Goal: Transaction & Acquisition: Purchase product/service

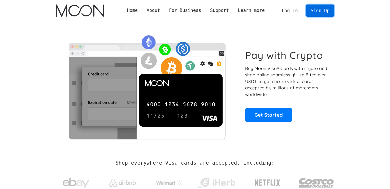
click at [321, 11] on link "Sign Up" at bounding box center [321, 11] width 28 height 12
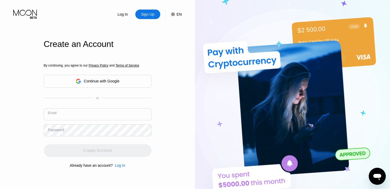
click at [117, 112] on input "text" at bounding box center [98, 115] width 108 height 12
paste input "[PERSON_NAME][EMAIL_ADDRESS][DOMAIN_NAME]"
click at [29, 121] on div "Log In Sign Up EN Language English Save Create an Account By continuing, you ag…" at bounding box center [97, 104] width 195 height 208
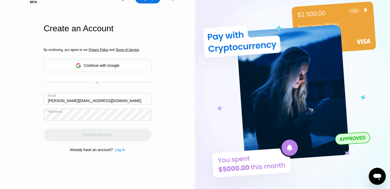
scroll to position [18, 0]
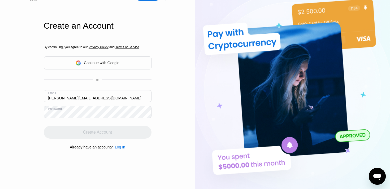
click at [90, 132] on div "Create Account" at bounding box center [98, 132] width 108 height 13
click at [91, 120] on div "By continuing, you agree to our Privacy Policy and Terms of Service Continue wi…" at bounding box center [98, 97] width 108 height 128
click at [112, 102] on input "karol.nawrocki83@interia.eu" at bounding box center [98, 96] width 108 height 12
click at [117, 99] on input "karol.nawrocki83@interia.eu" at bounding box center [98, 96] width 108 height 12
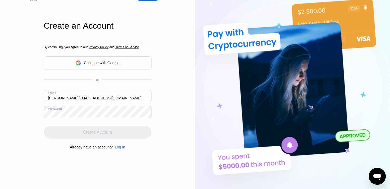
click at [125, 86] on div "By continuing, you agree to our Privacy Policy and Terms of Service Continue wi…" at bounding box center [98, 97] width 108 height 128
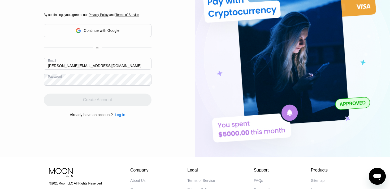
scroll to position [56, 0]
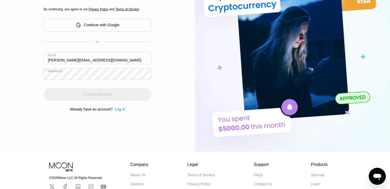
click at [116, 96] on div "Create Account" at bounding box center [98, 94] width 108 height 13
click at [116, 96] on div "By continuing, you agree to our Privacy Policy and Terms of Service Continue wi…" at bounding box center [98, 59] width 108 height 128
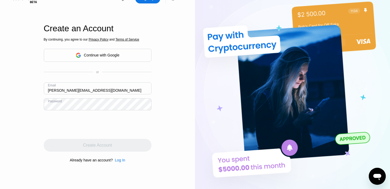
scroll to position [15, 0]
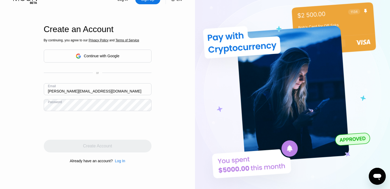
click at [119, 87] on input "[PERSON_NAME][EMAIL_ADDRESS][DOMAIN_NAME]" at bounding box center [98, 89] width 108 height 12
type input "[PERSON_NAME][EMAIL_ADDRESS][DOMAIN_NAME]"
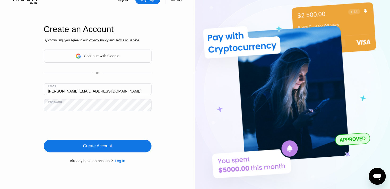
click at [129, 150] on div "Create Account" at bounding box center [98, 146] width 108 height 13
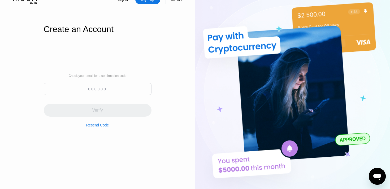
click at [116, 88] on input at bounding box center [98, 89] width 108 height 12
paste input "259806"
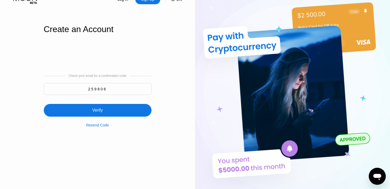
type input "259806"
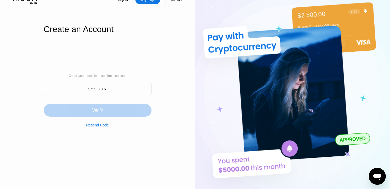
click at [106, 110] on div "Verify" at bounding box center [98, 110] width 108 height 13
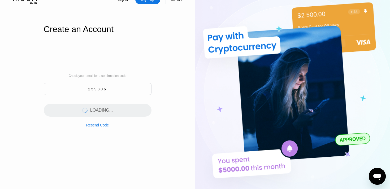
scroll to position [0, 0]
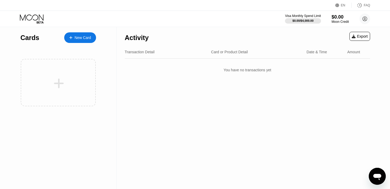
click at [89, 38] on div "New Card" at bounding box center [83, 38] width 16 height 5
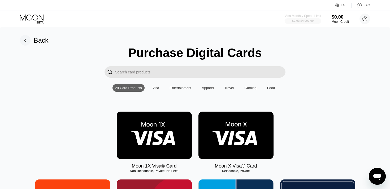
click at [306, 22] on div "$0.00 / $4,000.00" at bounding box center [303, 20] width 22 height 3
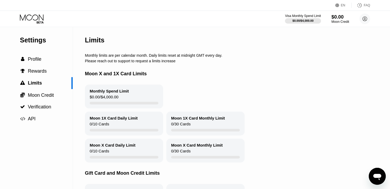
click at [342, 16] on div "$0.00" at bounding box center [341, 17] width 18 height 6
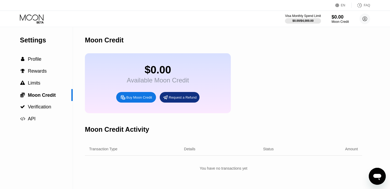
click at [40, 14] on icon at bounding box center [32, 18] width 25 height 9
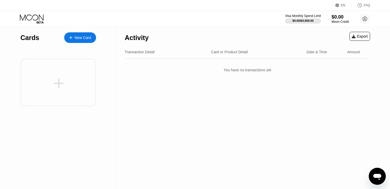
click at [82, 36] on div "New Card" at bounding box center [83, 38] width 16 height 5
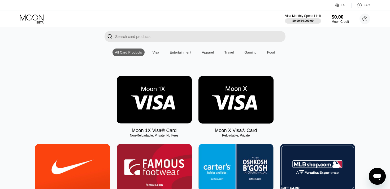
scroll to position [51, 0]
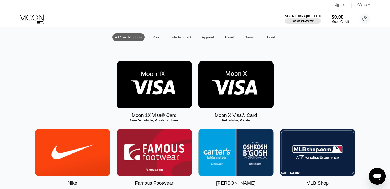
click at [364, 118] on div "Moon 1X Visa® Card Non-Reloadable, Private, No Fees Moon X Visa® Card Reloadabl…" at bounding box center [195, 89] width 375 height 57
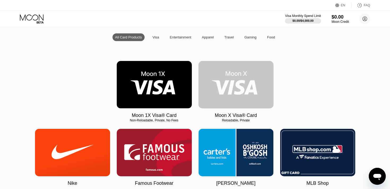
click at [233, 86] on img at bounding box center [236, 85] width 75 height 48
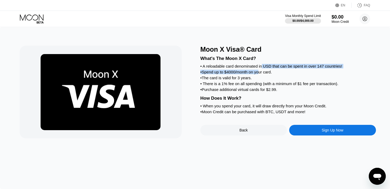
drag, startPoint x: 263, startPoint y: 66, endPoint x: 262, endPoint y: 71, distance: 5.4
click at [262, 71] on div "What's The Moon X Card? • A reloadable card denominated in USD that can be spen…" at bounding box center [289, 84] width 176 height 62
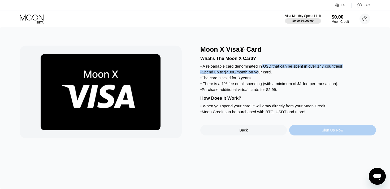
click at [307, 127] on div "Sign Up Now" at bounding box center [333, 130] width 87 height 11
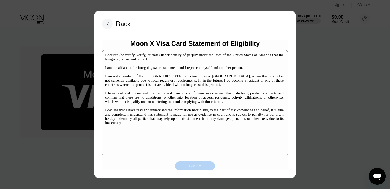
click at [201, 169] on div "I agree" at bounding box center [195, 166] width 40 height 9
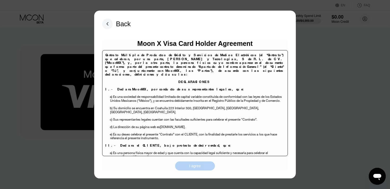
click at [196, 166] on div "I agree" at bounding box center [195, 166] width 12 height 5
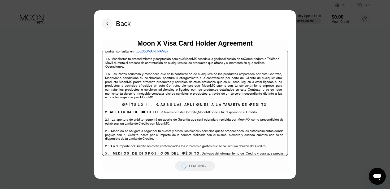
scroll to position [1073, 0]
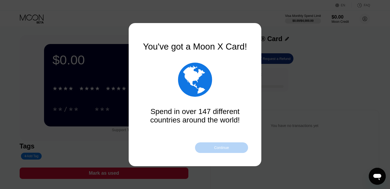
click at [217, 146] on div "Continue" at bounding box center [221, 148] width 15 height 4
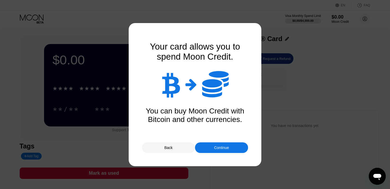
click at [221, 147] on div "Continue" at bounding box center [221, 148] width 15 height 4
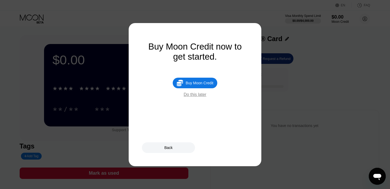
click at [209, 53] on div "Buy Moon Credit now to get started." at bounding box center [195, 52] width 106 height 20
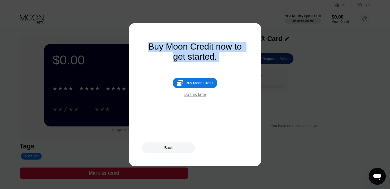
click at [209, 53] on div "Buy Moon Credit now to get started." at bounding box center [195, 52] width 106 height 20
copy div "Buy Moon Credit now to get started. "
click at [201, 96] on div "Do this later" at bounding box center [195, 94] width 23 height 5
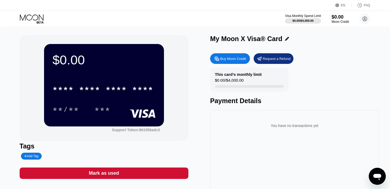
click at [148, 102] on div "* * * * * * * * * * * * **** **/** ***" at bounding box center [104, 93] width 103 height 31
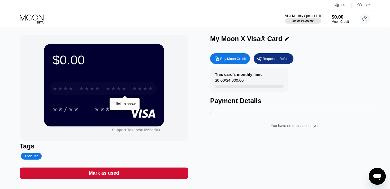
click at [149, 87] on div "****" at bounding box center [142, 89] width 21 height 8
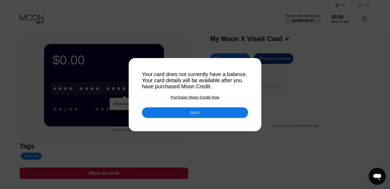
click at [219, 77] on div "Your card does not currently have a balance. Your card details will be availabl…" at bounding box center [195, 80] width 106 height 18
copy div "Buy Moon Credit now to get started. "
click at [157, 71] on div "Your card does not currently have a balance. Your card details will be availabl…" at bounding box center [195, 80] width 106 height 18
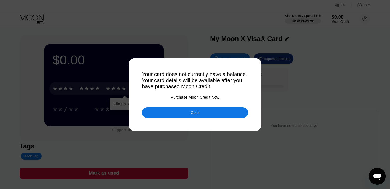
click at [157, 71] on div "Your card does not currently have a balance. Your card details will be availabl…" at bounding box center [195, 80] width 106 height 18
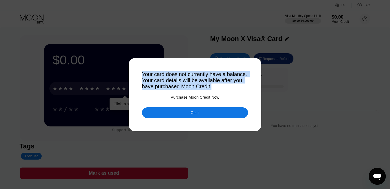
copy div "Your card does not currently have a balance. Your card details will be availabl…"
drag, startPoint x: 141, startPoint y: 73, endPoint x: 212, endPoint y: 86, distance: 72.2
click at [212, 86] on div "Your card does not currently have a balance. Your card details will be availabl…" at bounding box center [195, 94] width 390 height 189
click at [203, 112] on div "Got it" at bounding box center [195, 113] width 106 height 11
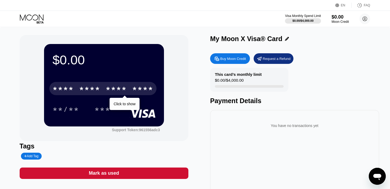
click at [244, 55] on div "Buy Moon Credit" at bounding box center [230, 58] width 40 height 11
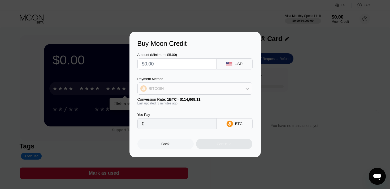
click at [180, 93] on div "BITCOIN" at bounding box center [195, 88] width 114 height 11
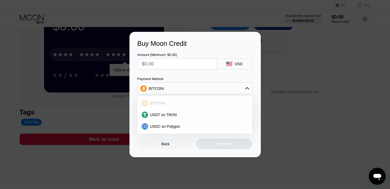
scroll to position [35, 0]
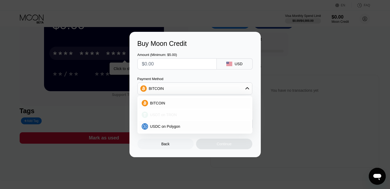
click at [192, 113] on div "USDT on TRON" at bounding box center [195, 115] width 112 height 11
type input "0.00"
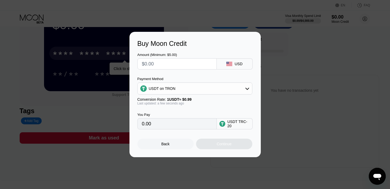
click at [204, 111] on div "You Pay 0.00 USDT TRC-20" at bounding box center [196, 117] width 116 height 24
click at [189, 69] on input "text" at bounding box center [177, 64] width 70 height 11
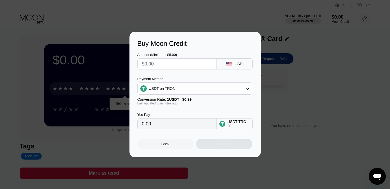
click at [160, 68] on input "text" at bounding box center [177, 64] width 70 height 11
type input "$1"
type input "1.01"
type input "$15"
type input "15.15"
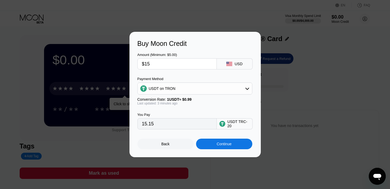
type input "$150"
type input "151.52"
click at [189, 78] on div "Payment Method" at bounding box center [195, 79] width 115 height 4
click at [166, 61] on input "$150" at bounding box center [177, 64] width 70 height 11
type input "$1150"
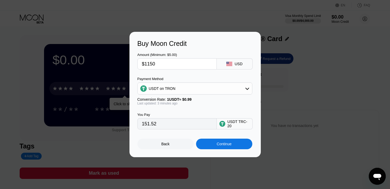
type input "1161.62"
type input "$11504"
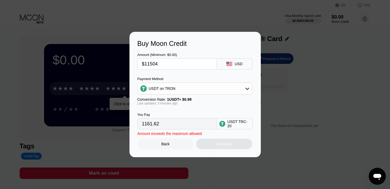
type input "11620.20"
type input "$1150"
type input "1161.62"
type input "$115"
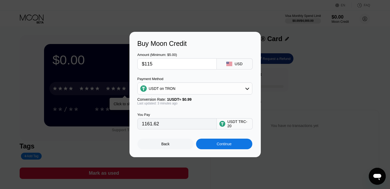
type input "116.16"
type input "$11"
type input "11.11"
type input "$1"
type input "1.01"
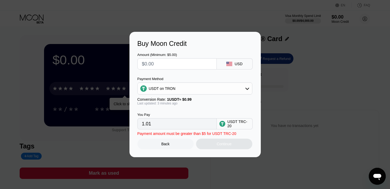
type input "0.00"
type input "$14"
type input "14.14"
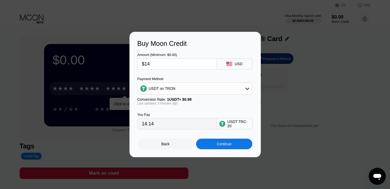
type input "$148"
type input "149.49"
type input "$14"
type input "14.14"
type input "$149"
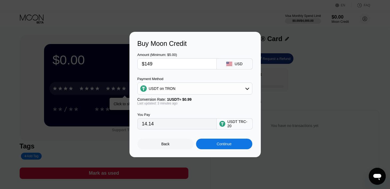
type input "150.51"
type input "$14"
type input "14.14"
type input "$148"
type input "149.49"
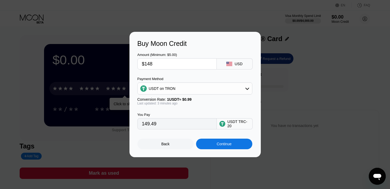
type input "$148"
click at [167, 122] on input "149.49" at bounding box center [177, 124] width 70 height 11
click at [174, 58] on div "$148" at bounding box center [177, 63] width 79 height 11
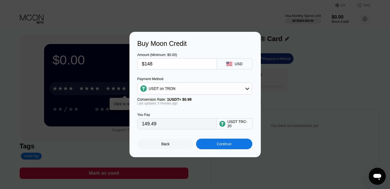
click at [174, 65] on input "$148" at bounding box center [177, 64] width 70 height 11
type input "$148.5"
type input "150.00"
type input "$148.5"
click at [175, 106] on div "You Pay 150.00 USDT TRC-20" at bounding box center [196, 117] width 116 height 24
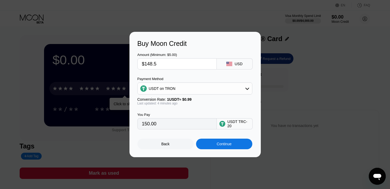
click at [218, 143] on div "Continue" at bounding box center [224, 144] width 15 height 4
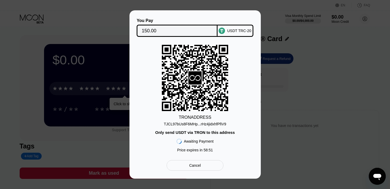
click at [181, 124] on div "TJCL97bUs8F6MHp...rHz4jidxhfPfiV9" at bounding box center [195, 124] width 62 height 4
click at [187, 33] on input "150.00" at bounding box center [177, 30] width 71 height 11
click at [217, 134] on div "Only send USDT via TRON to this address" at bounding box center [195, 132] width 80 height 5
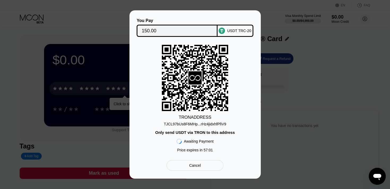
click at [217, 134] on div "Only send USDT via TRON to this address" at bounding box center [195, 132] width 80 height 5
click at [190, 132] on div "Only send USDT via TRON to this address" at bounding box center [195, 132] width 80 height 5
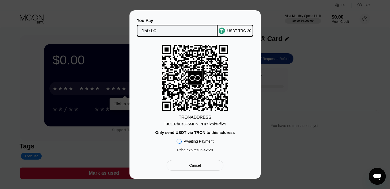
click at [244, 86] on div "TRON ADDRESS TJCL97bUs8F6MHp...rHz4jidxhfPfiV9 Only send USDT via TRON to this …" at bounding box center [196, 100] width 116 height 110
click at [206, 151] on span "33 : 04" at bounding box center [208, 150] width 9 height 4
click at [178, 82] on rect at bounding box center [195, 78] width 66 height 66
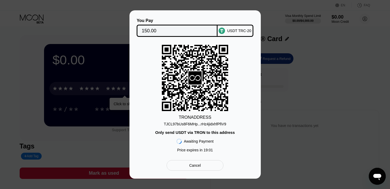
click at [147, 92] on div "TRON ADDRESS TJCL97bUs8F6MHp...rHz4jidxhfPfiV9 Only send USDT via TRON to this …" at bounding box center [196, 100] width 116 height 110
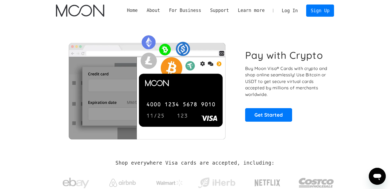
click at [287, 11] on link "Log In" at bounding box center [290, 11] width 25 height 12
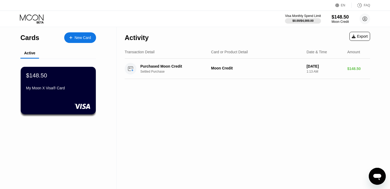
click at [41, 18] on icon at bounding box center [32, 17] width 24 height 6
click at [164, 70] on div "Settled Purchase" at bounding box center [178, 72] width 74 height 4
click at [60, 71] on div "$148.50 My Moon X Visa® Card" at bounding box center [58, 91] width 76 height 48
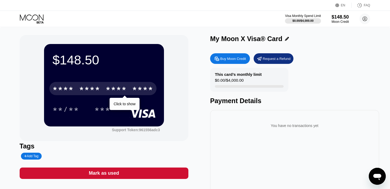
click at [132, 88] on div "* * * * * * * * * * * * ****" at bounding box center [102, 88] width 107 height 13
click at [122, 87] on div "* * * *" at bounding box center [116, 89] width 21 height 8
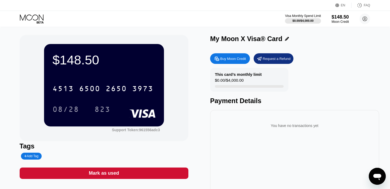
scroll to position [5, 0]
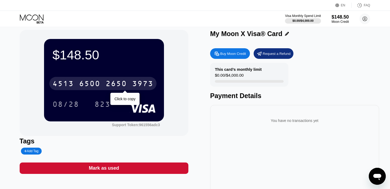
click at [105, 81] on div "4513 6500 2650 3973" at bounding box center [102, 83] width 107 height 13
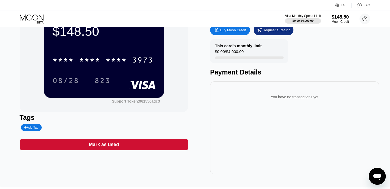
scroll to position [0, 0]
